Goal: Information Seeking & Learning: Learn about a topic

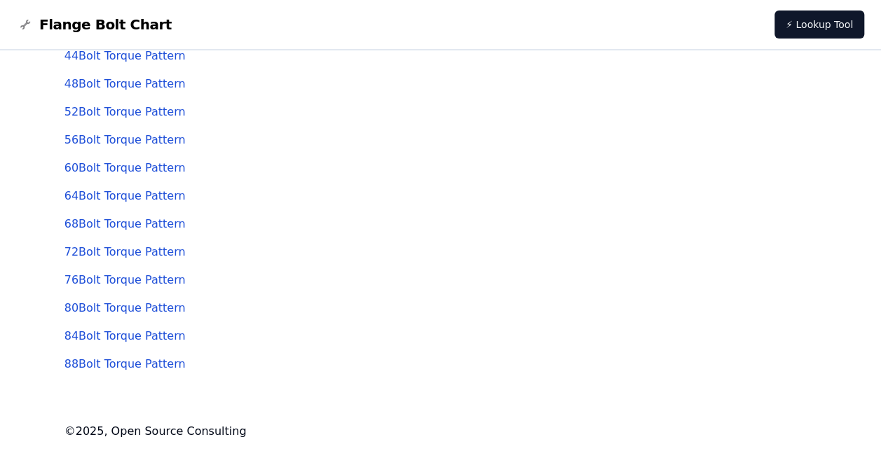
scroll to position [289, 0]
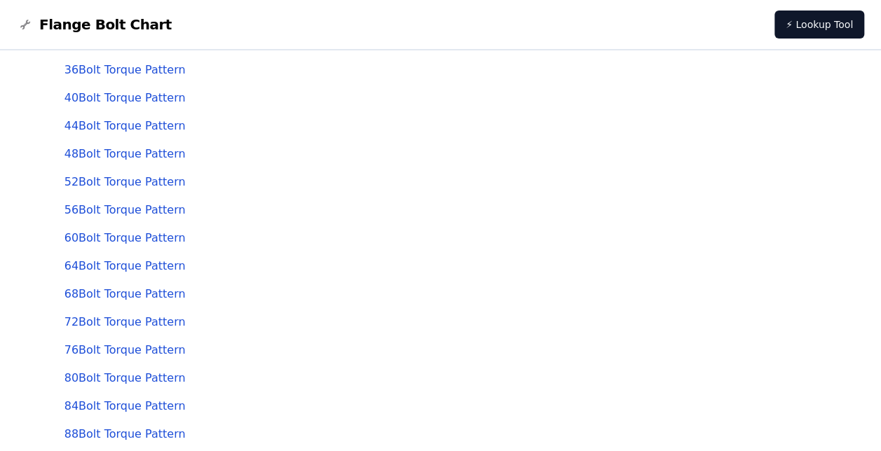
click at [119, 183] on link "52 Bolt Torque Pattern" at bounding box center [124, 181] width 121 height 13
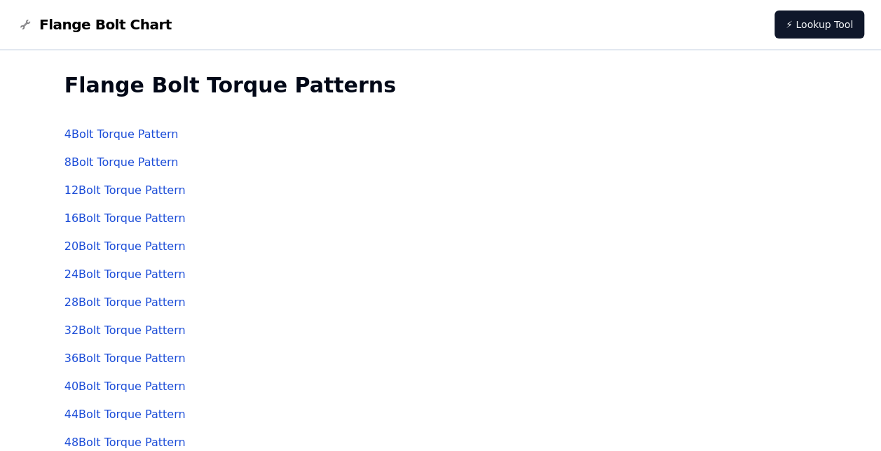
scroll to position [289, 0]
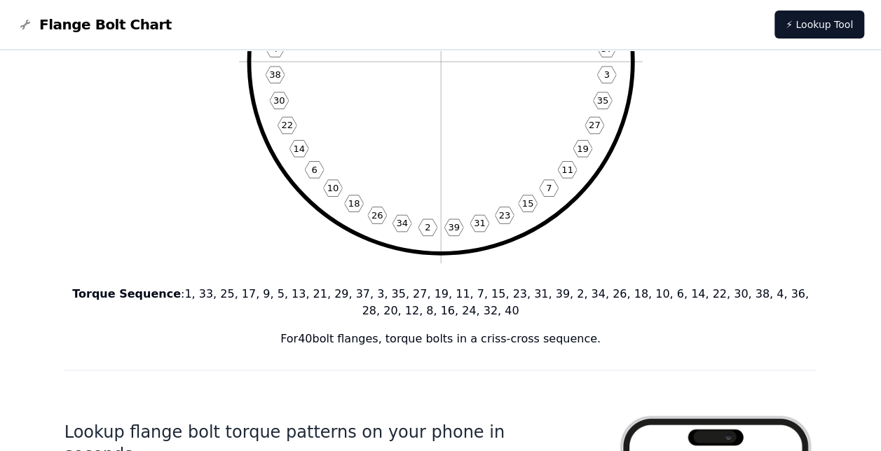
scroll to position [17, 0]
